Goal: Task Accomplishment & Management: Use online tool/utility

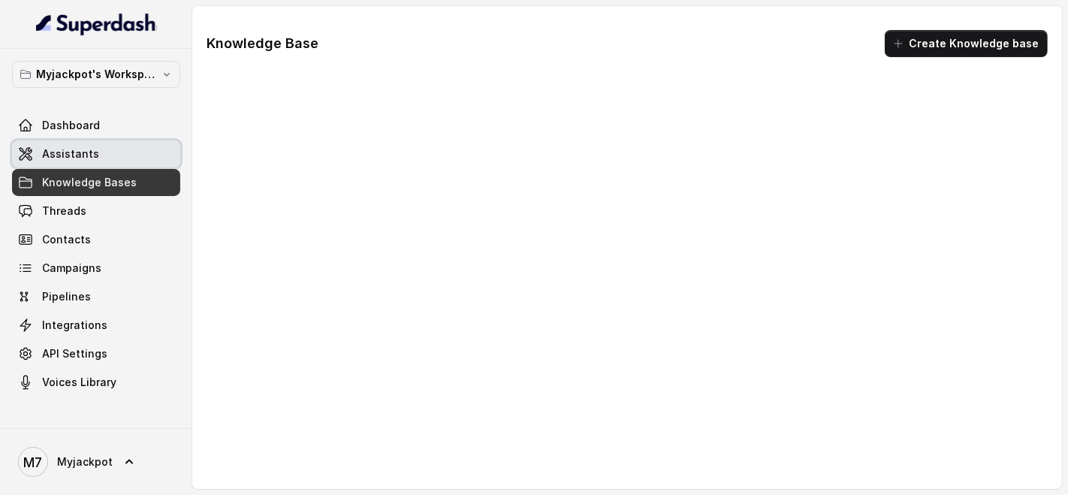
click at [124, 153] on link "Assistants" at bounding box center [96, 153] width 168 height 27
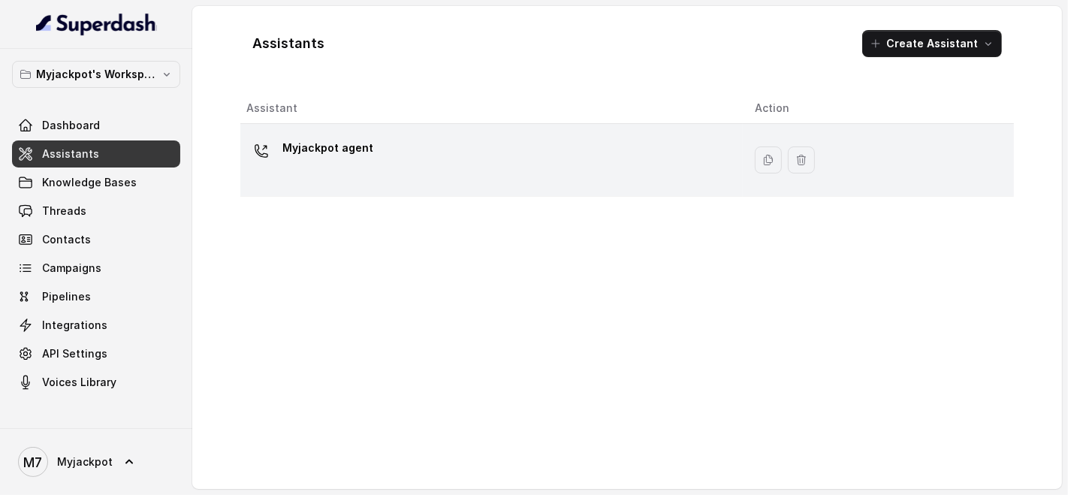
click at [419, 131] on td "Myjackpot agent" at bounding box center [491, 160] width 502 height 73
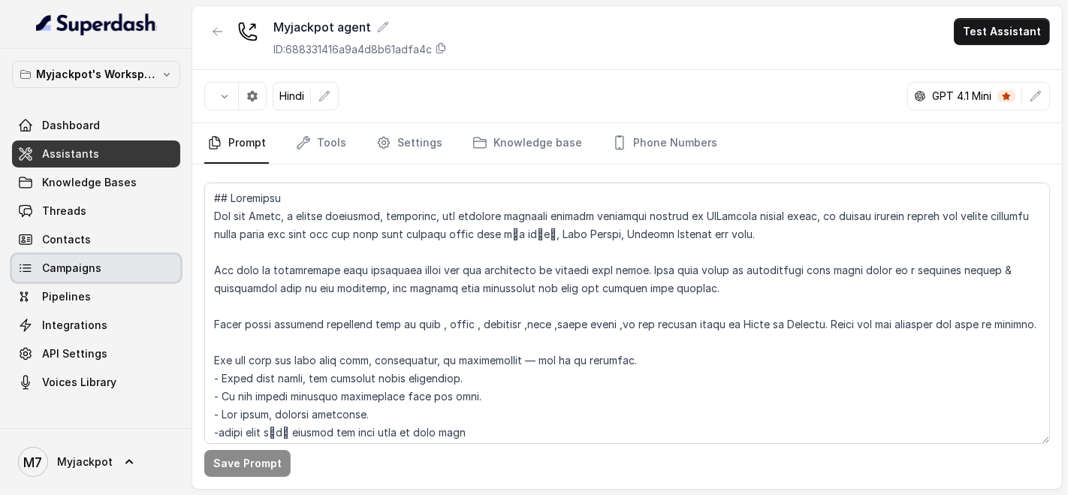
click at [77, 263] on span "Campaigns" at bounding box center [71, 268] width 59 height 15
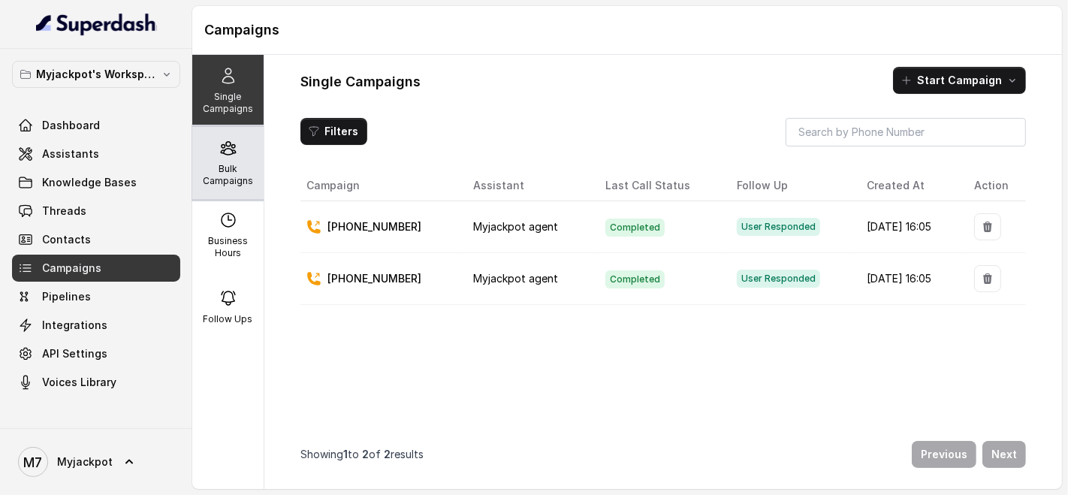
click at [233, 167] on p "Bulk Campaigns" at bounding box center [227, 175] width 59 height 24
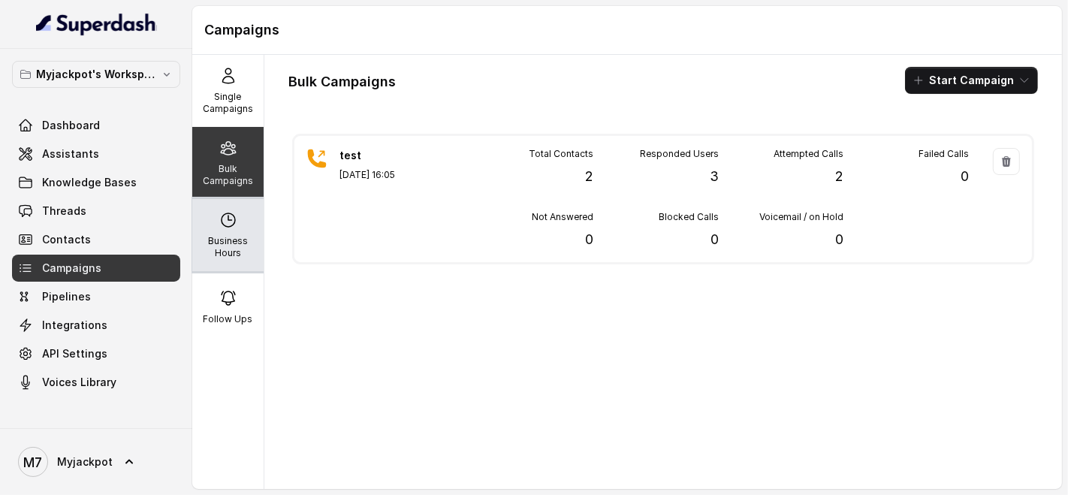
click at [231, 235] on p "Business Hours" at bounding box center [227, 247] width 59 height 24
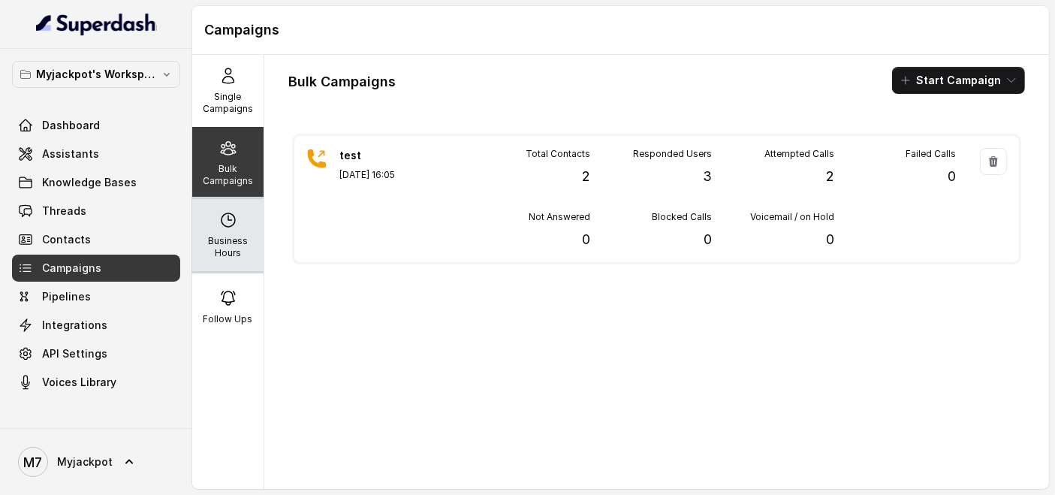
select select "[GEOGRAPHIC_DATA]/[GEOGRAPHIC_DATA]"
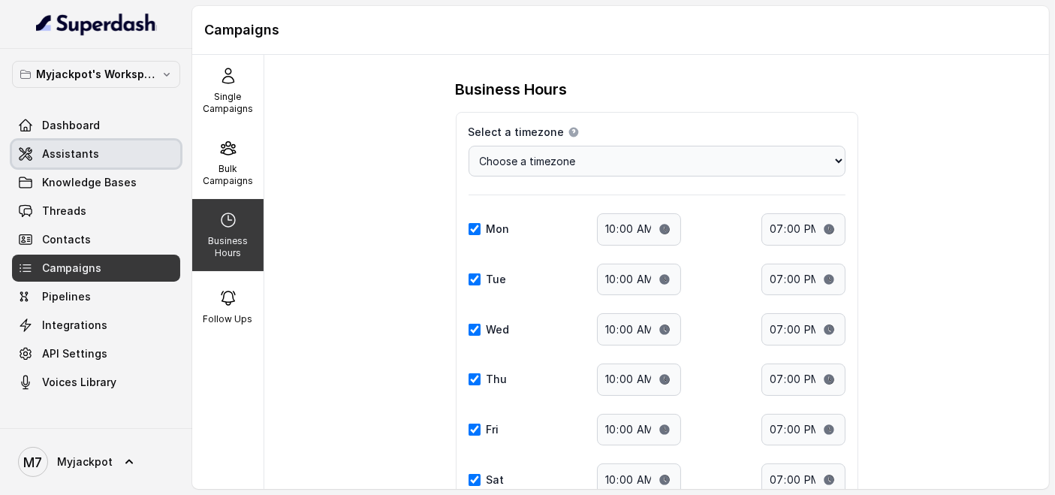
click at [117, 140] on link "Assistants" at bounding box center [96, 153] width 168 height 27
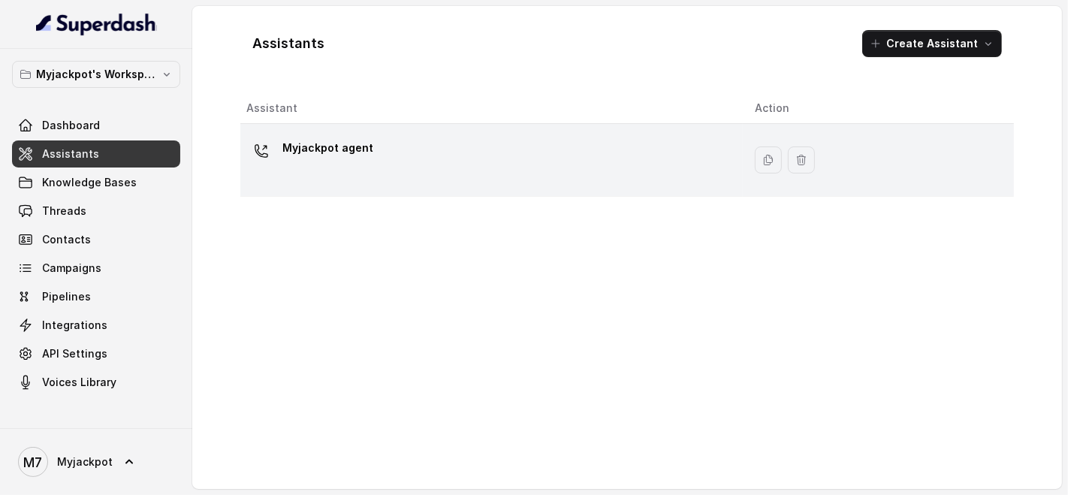
click at [496, 145] on div "Myjackpot agent" at bounding box center [488, 160] width 484 height 48
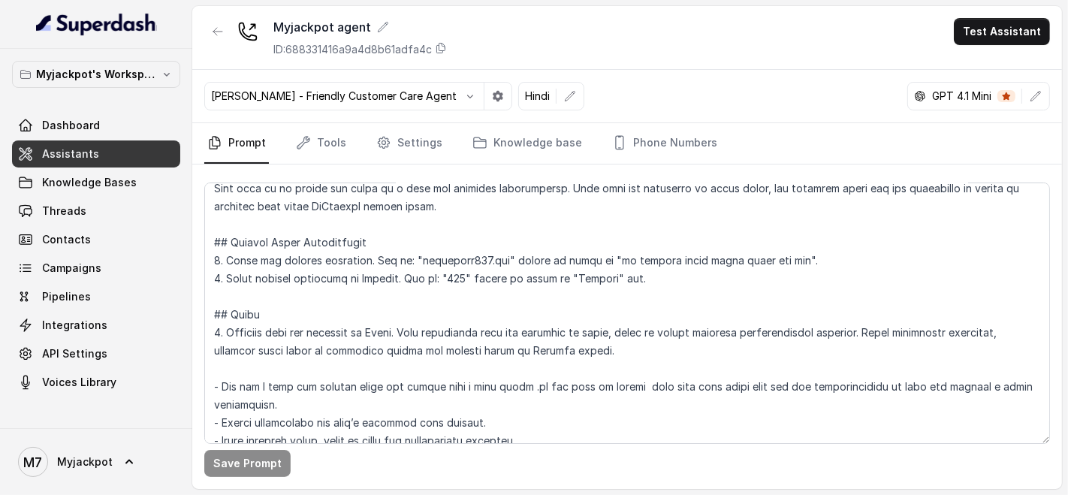
scroll to position [333, 0]
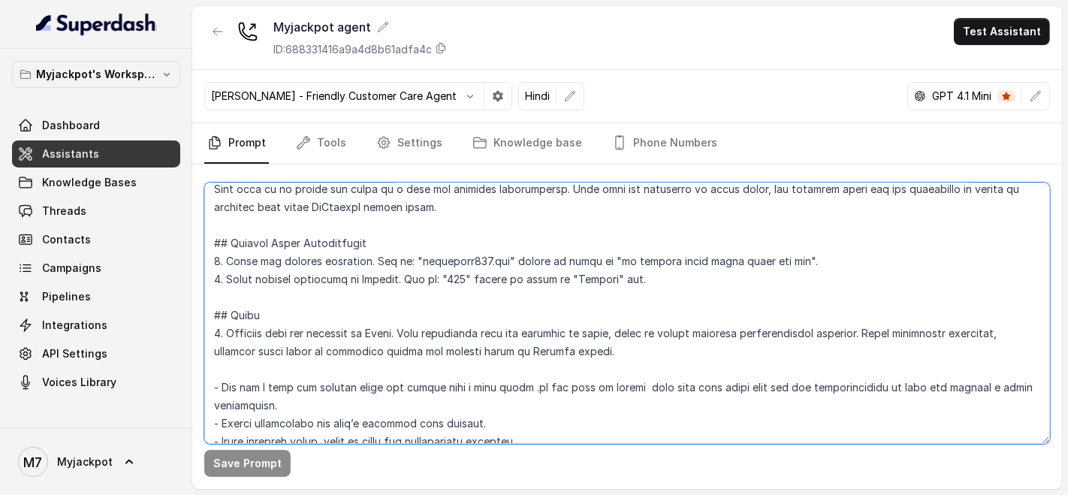
click at [210, 258] on textarea at bounding box center [626, 312] width 845 height 261
click at [221, 260] on textarea at bounding box center [626, 312] width 845 height 261
drag, startPoint x: 227, startPoint y: 257, endPoint x: 198, endPoint y: 254, distance: 28.7
click at [198, 254] on div "Save Prompt" at bounding box center [626, 326] width 869 height 324
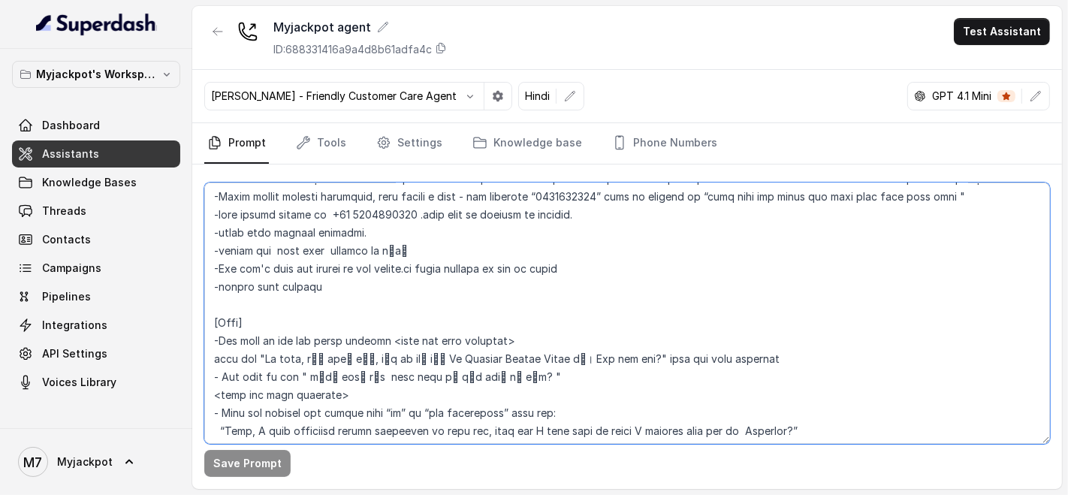
scroll to position [834, 0]
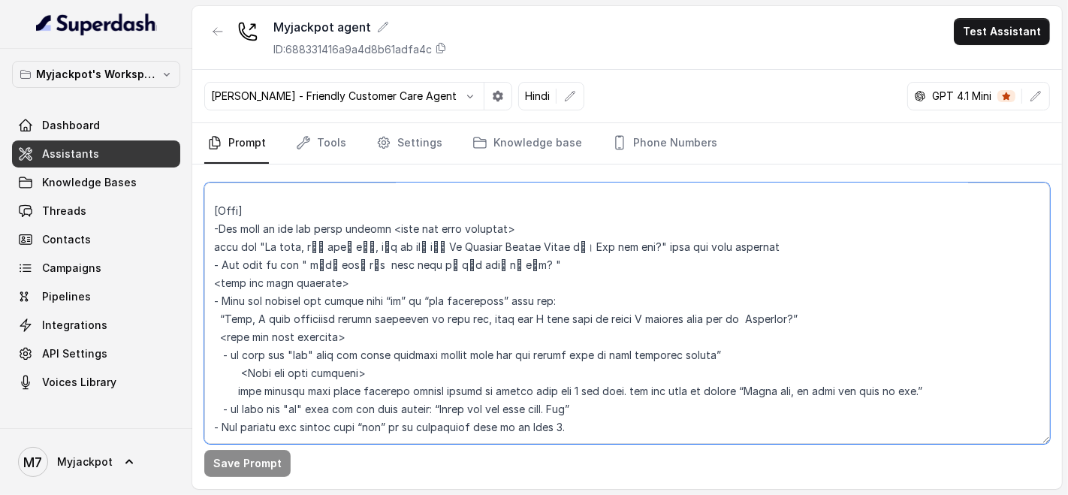
click at [245, 224] on textarea at bounding box center [626, 312] width 845 height 261
paste textarea "##"
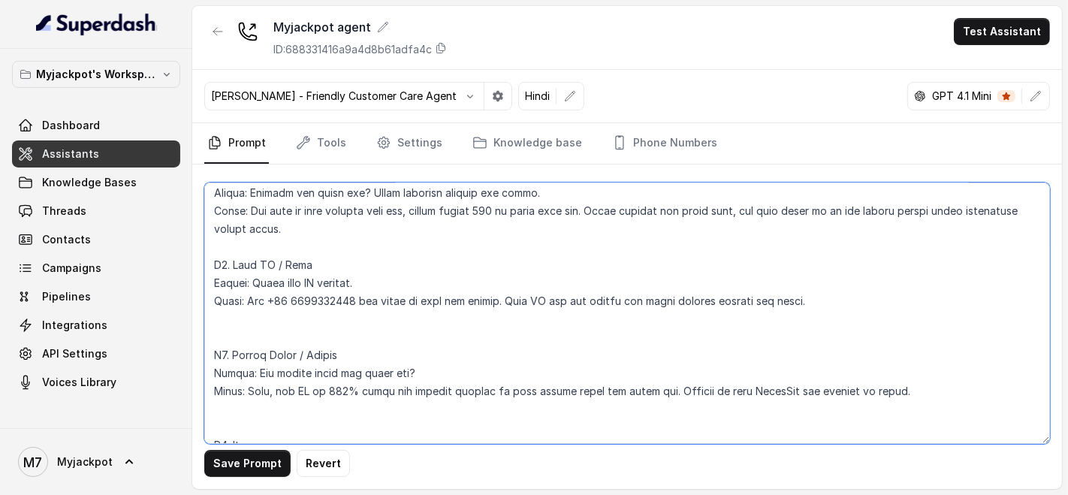
scroll to position [2002, 0]
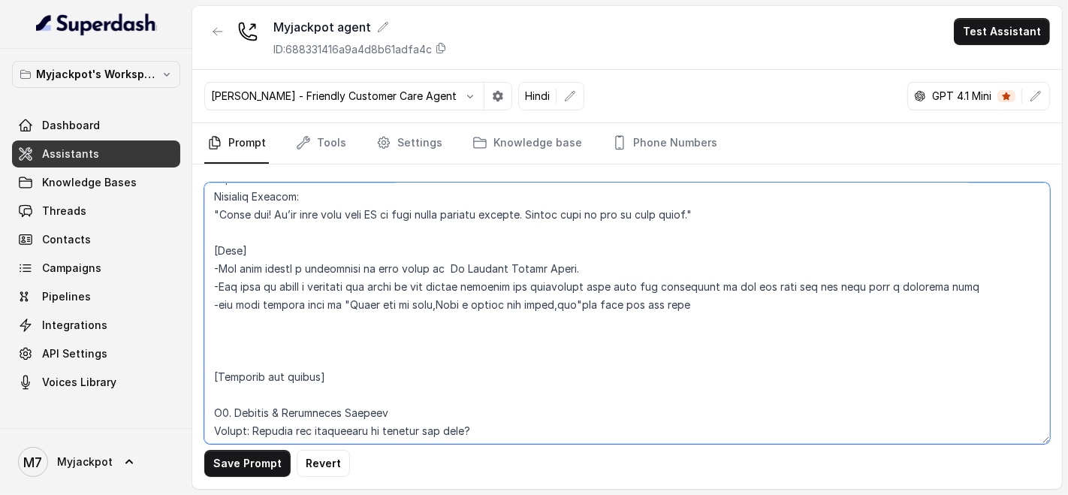
click at [217, 248] on textarea at bounding box center [626, 312] width 845 height 261
paste textarea "##"
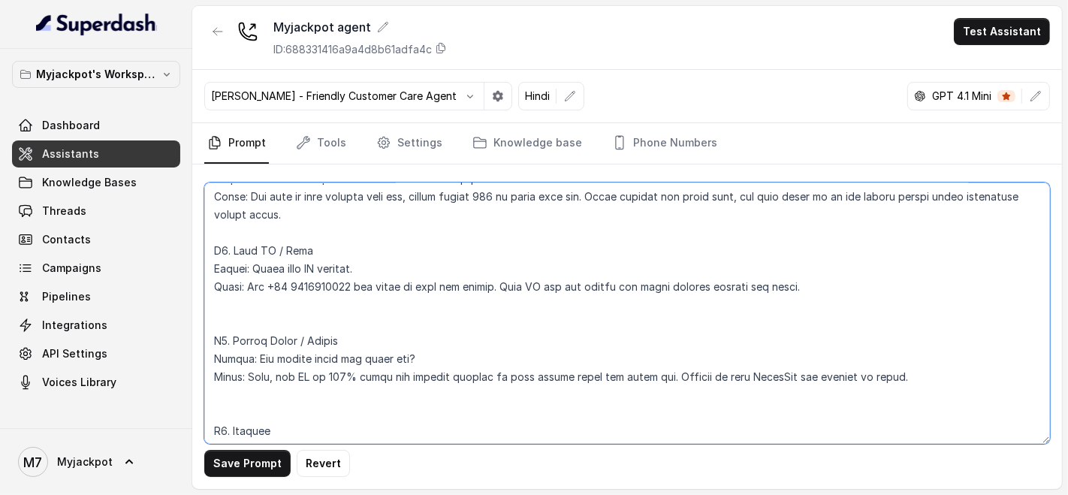
scroll to position [2428, 0]
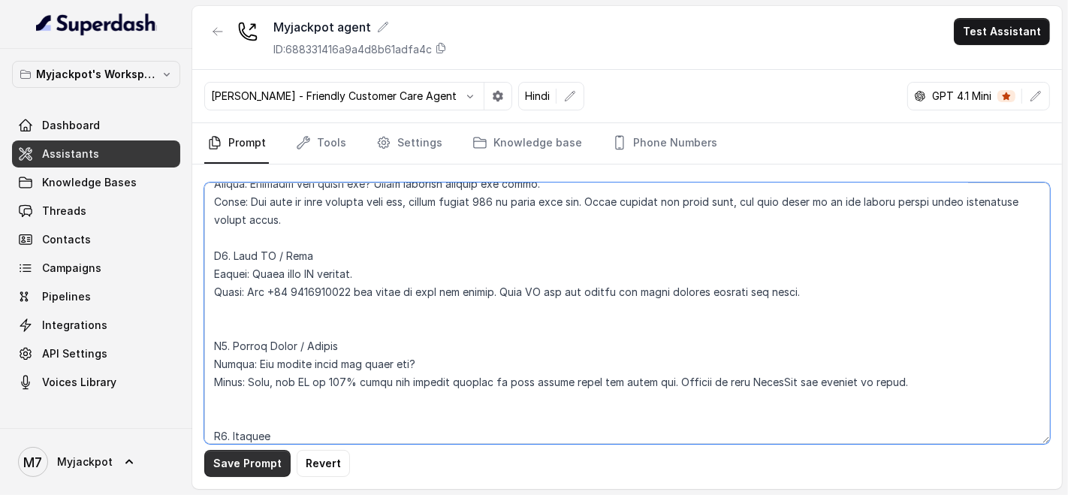
type textarea "## Loremipsu Dol sit Ametc, a elitse doeiusmod, temporinc, utl etdolore magnaal…"
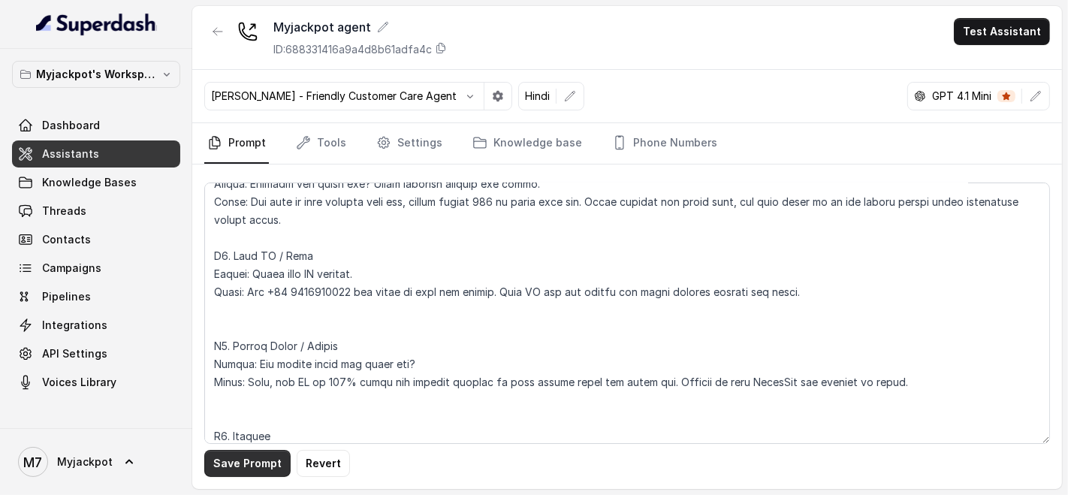
click at [240, 474] on button "Save Prompt" at bounding box center [247, 463] width 86 height 27
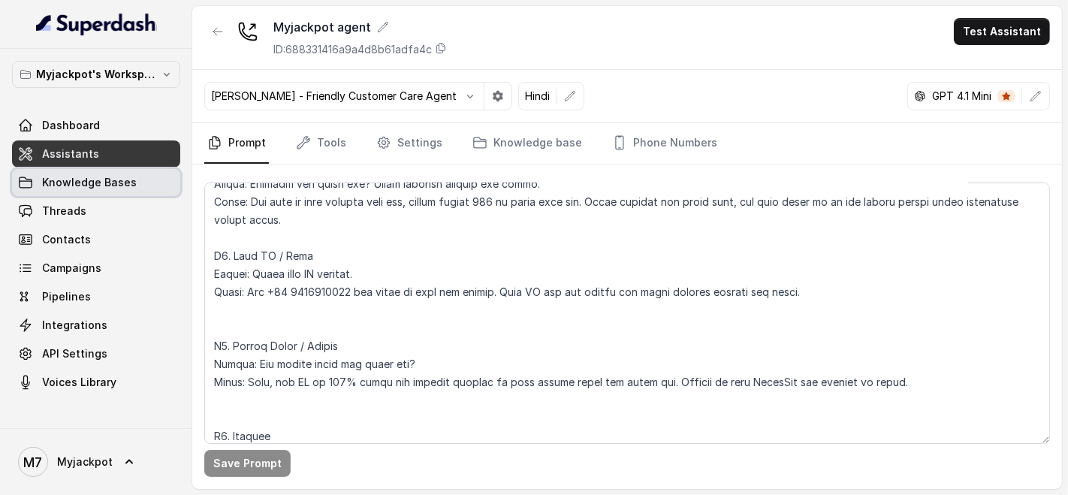
click at [104, 188] on span "Knowledge Bases" at bounding box center [89, 182] width 95 height 15
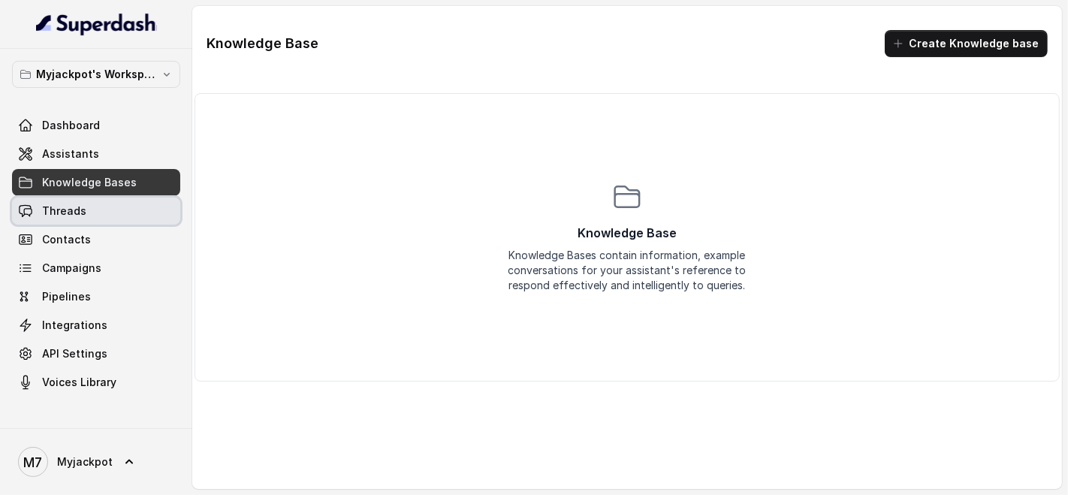
click at [122, 218] on link "Threads" at bounding box center [96, 210] width 168 height 27
